Goal: Transaction & Acquisition: Obtain resource

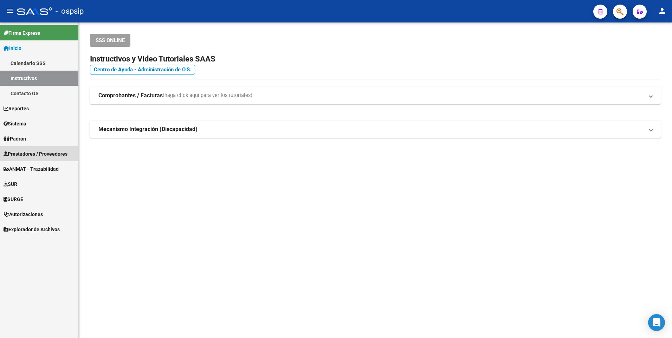
click at [38, 153] on span "Prestadores / Proveedores" at bounding box center [36, 154] width 64 height 8
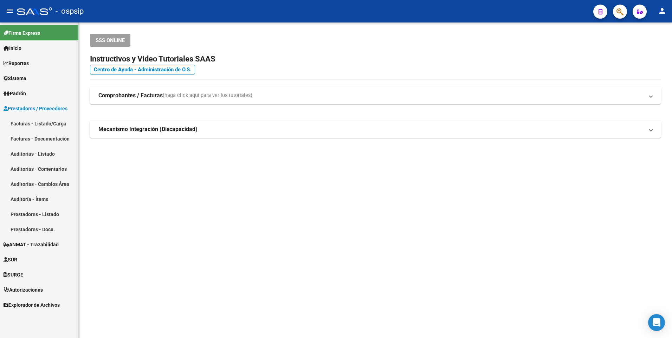
click at [28, 125] on link "Facturas - Listado/Carga" at bounding box center [39, 123] width 78 height 15
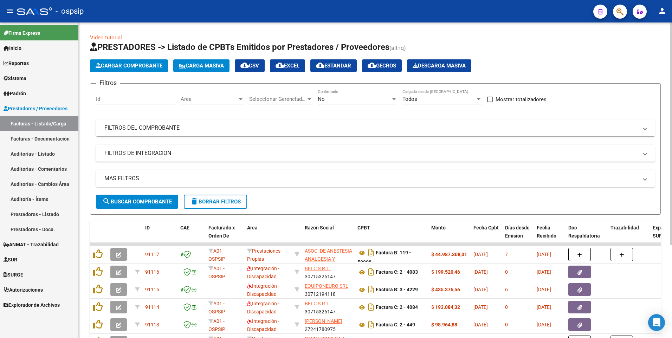
click at [124, 124] on mat-panel-title "FILTROS DEL COMPROBANTE" at bounding box center [371, 128] width 534 height 8
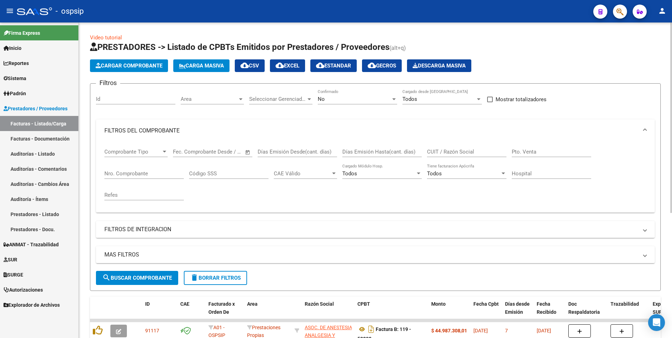
click at [131, 173] on input "Nro. Comprobante" at bounding box center [143, 173] width 79 height 6
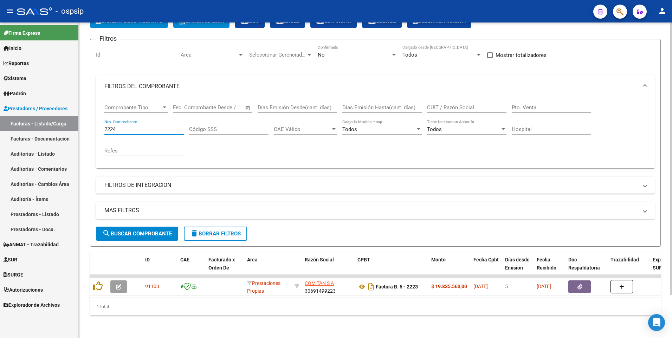
scroll to position [50, 0]
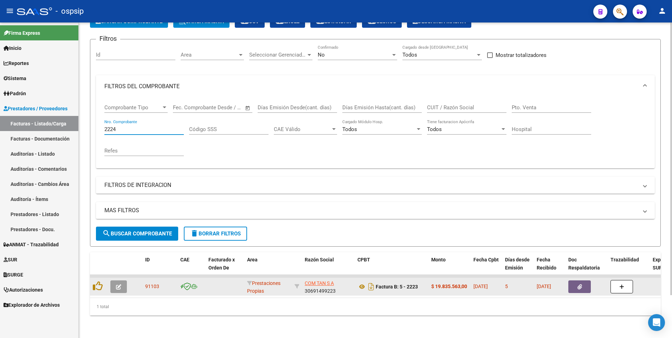
type input "2224"
click at [574, 281] on button "button" at bounding box center [579, 287] width 22 height 13
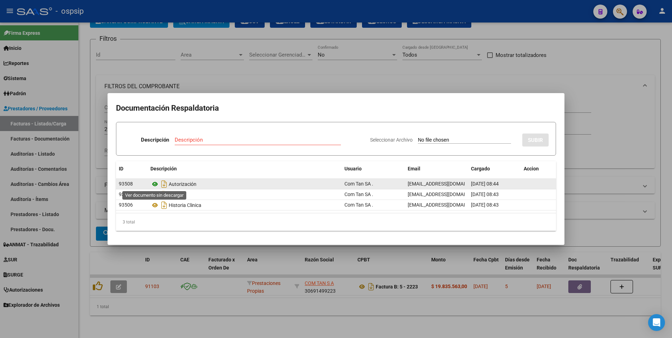
click at [155, 185] on icon at bounding box center [154, 184] width 9 height 8
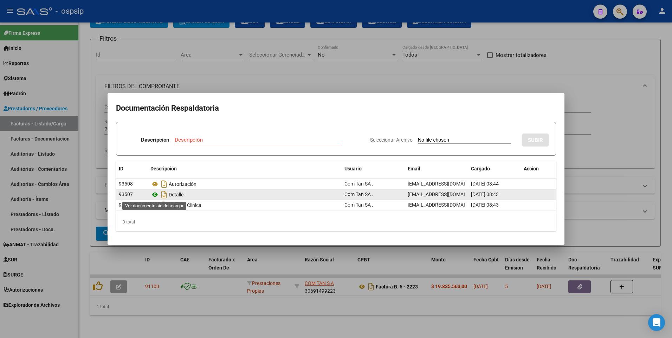
click at [155, 194] on icon at bounding box center [154, 195] width 9 height 8
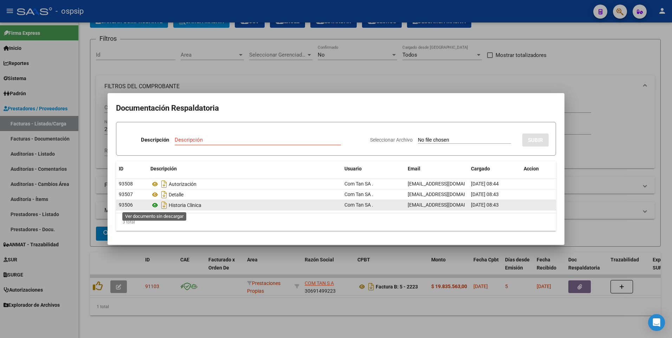
click at [157, 205] on icon at bounding box center [154, 205] width 9 height 8
